Goal: Task Accomplishment & Management: Manage account settings

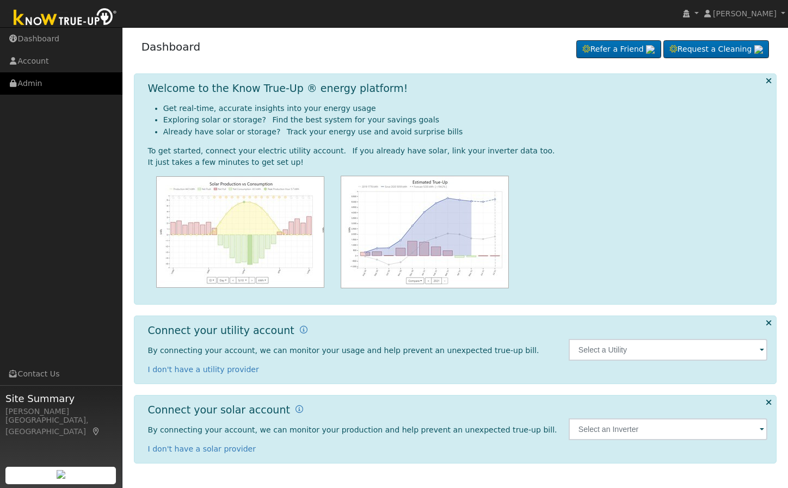
click at [42, 87] on link "Admin" at bounding box center [61, 83] width 123 height 22
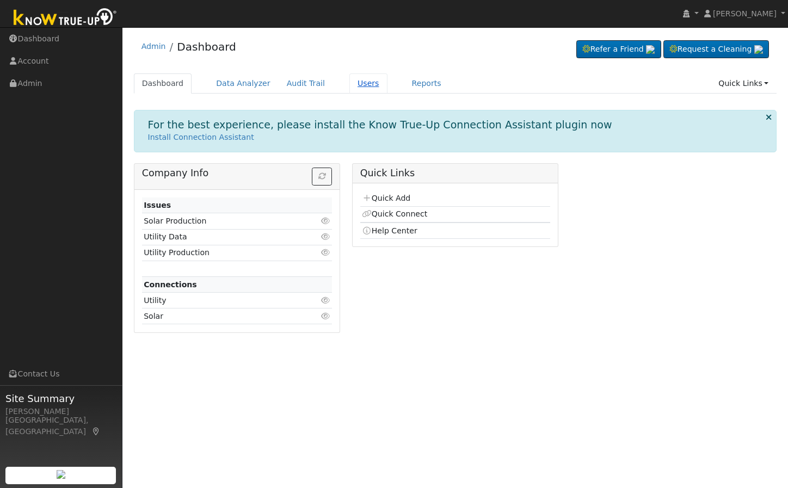
click at [351, 81] on link "Users" at bounding box center [369, 84] width 38 height 20
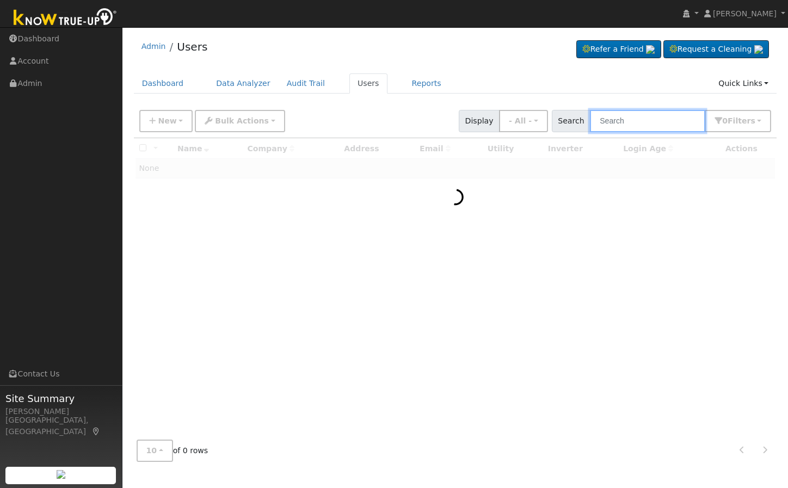
drag, startPoint x: 0, startPoint y: 0, endPoint x: 657, endPoint y: 125, distance: 668.4
click at [657, 125] on input "text" at bounding box center [647, 121] width 115 height 22
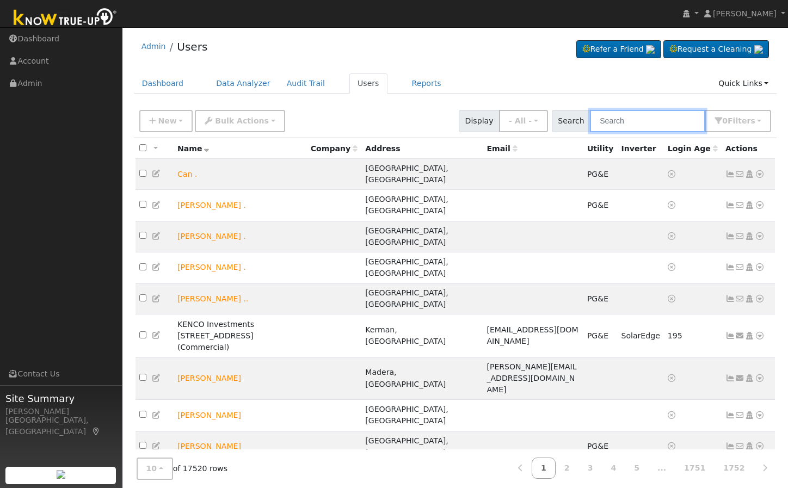
click at [657, 125] on input "text" at bounding box center [647, 121] width 115 height 22
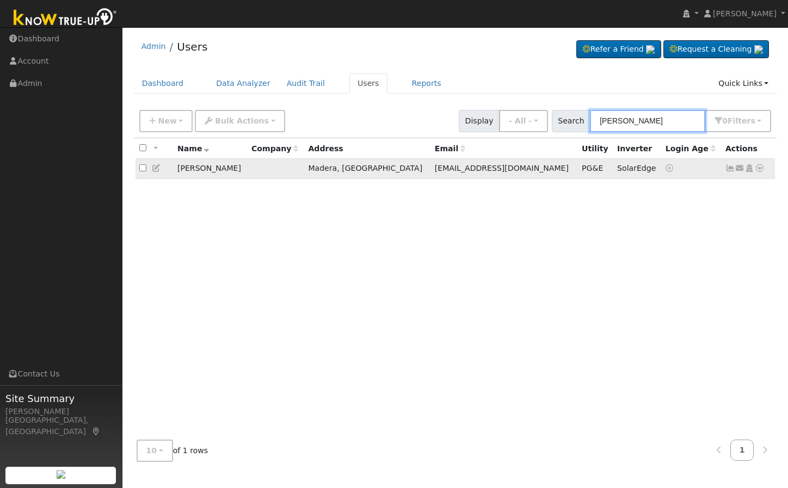
type input "wayne mi"
click at [751, 170] on icon at bounding box center [750, 168] width 10 height 8
